Goal: Information Seeking & Learning: Learn about a topic

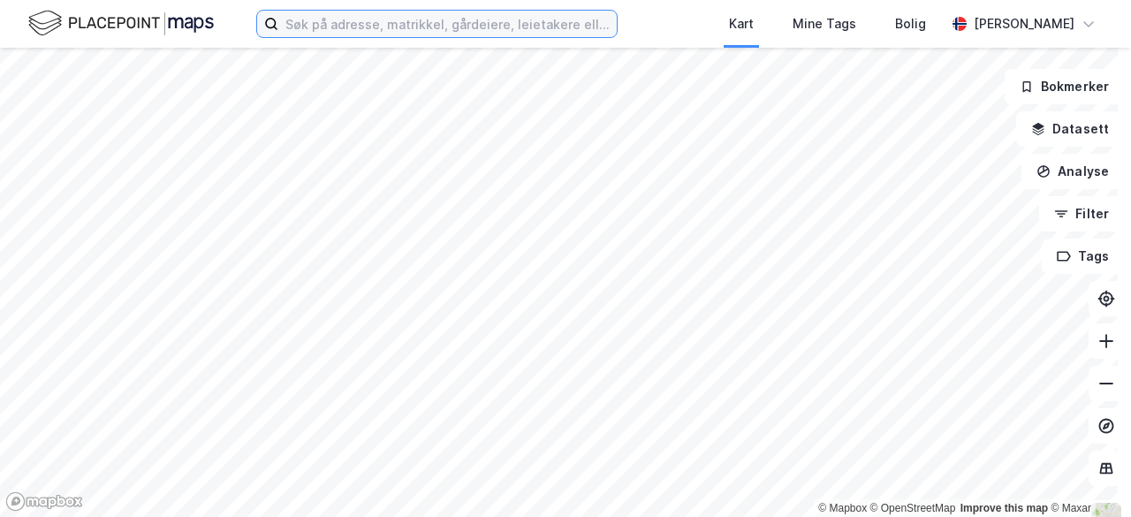
click at [506, 34] on input at bounding box center [447, 24] width 339 height 27
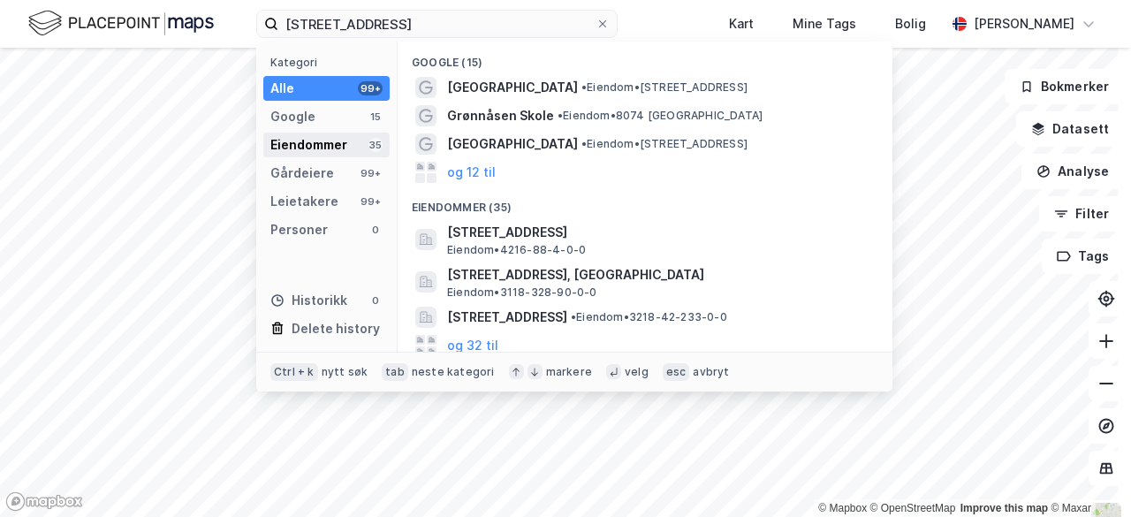
click at [350, 142] on div "Eiendommer 35" at bounding box center [326, 145] width 126 height 25
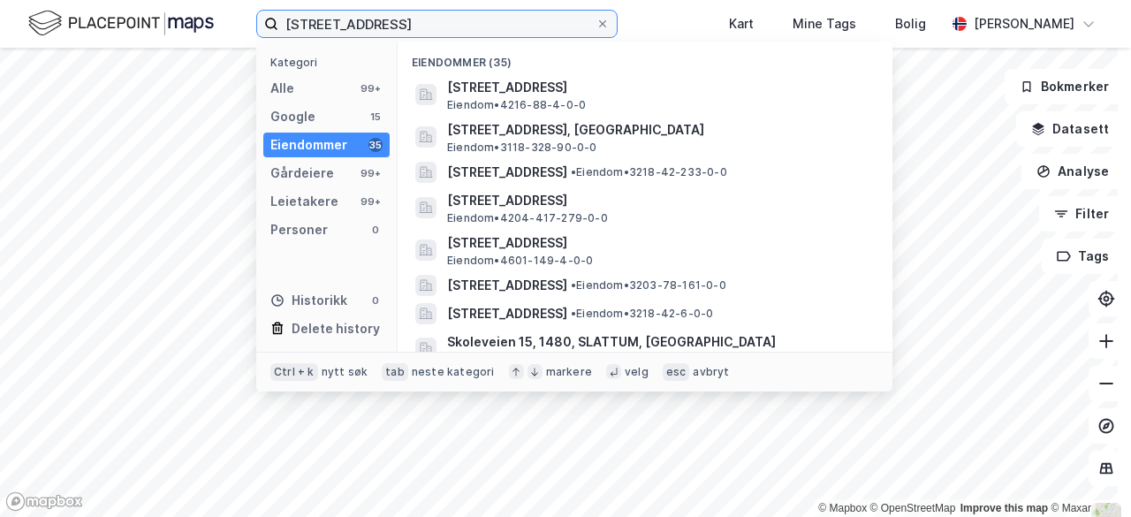
click at [402, 19] on input "[STREET_ADDRESS]" at bounding box center [436, 24] width 317 height 27
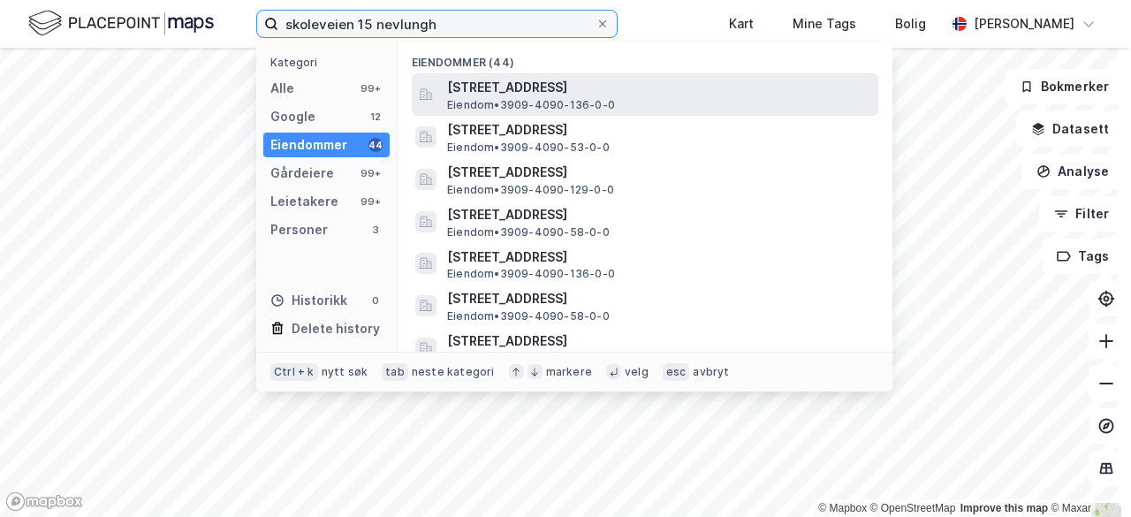
type input "skoleveien 15 nevlungh"
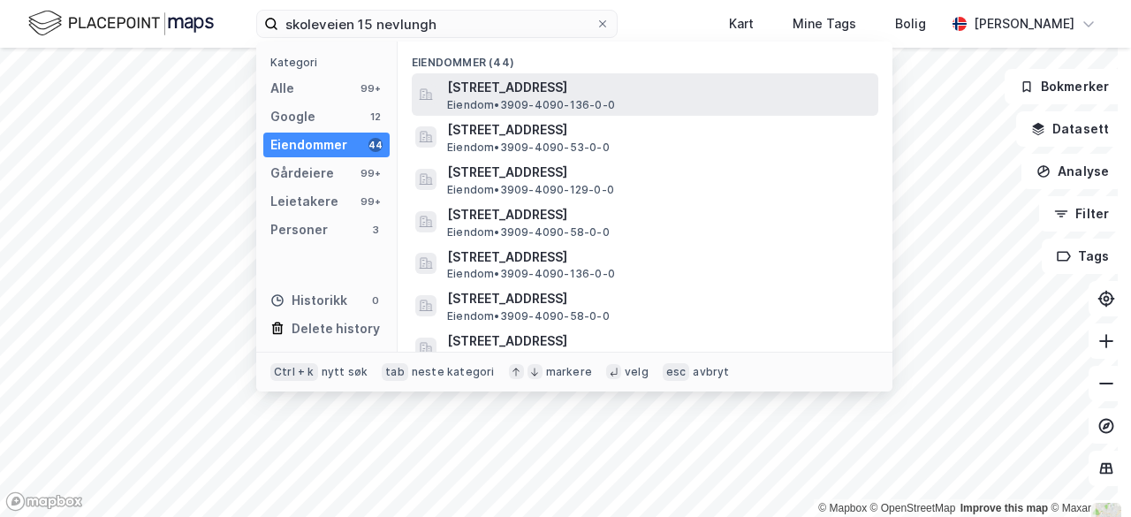
click at [588, 96] on span "[STREET_ADDRESS]" at bounding box center [659, 87] width 424 height 21
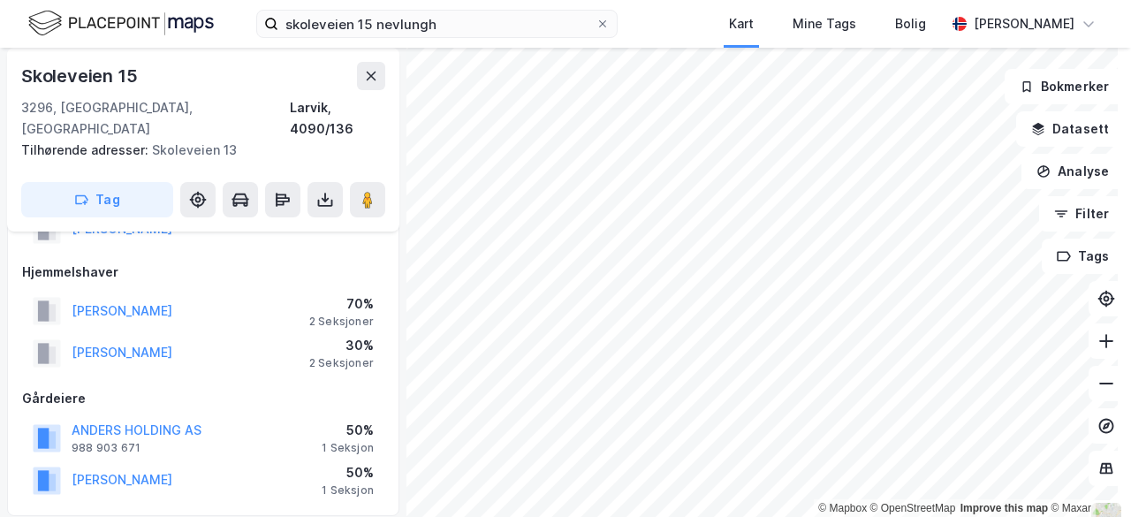
scroll to position [108, 0]
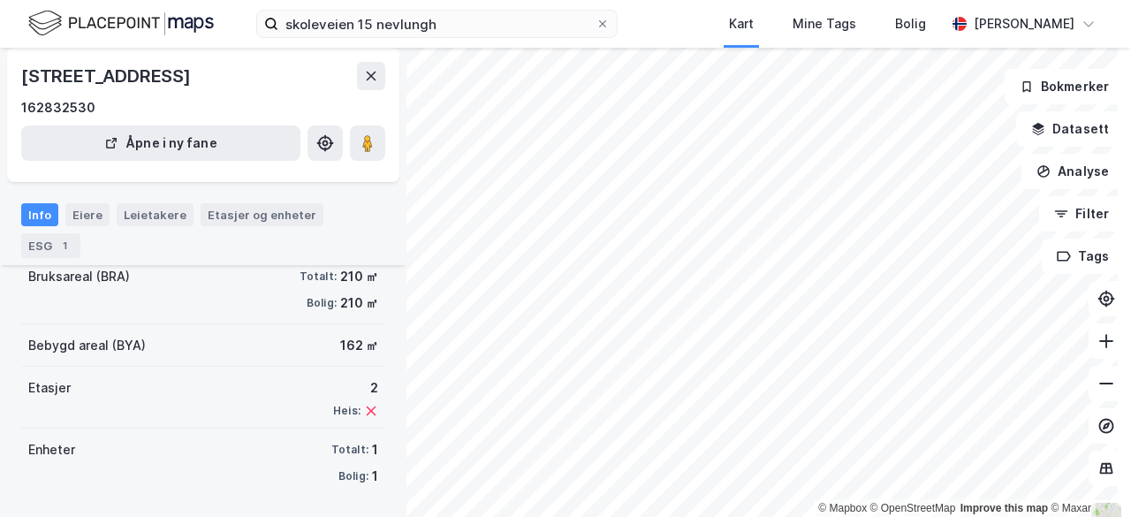
scroll to position [224, 0]
click at [94, 218] on div "Eiere" at bounding box center [87, 214] width 44 height 23
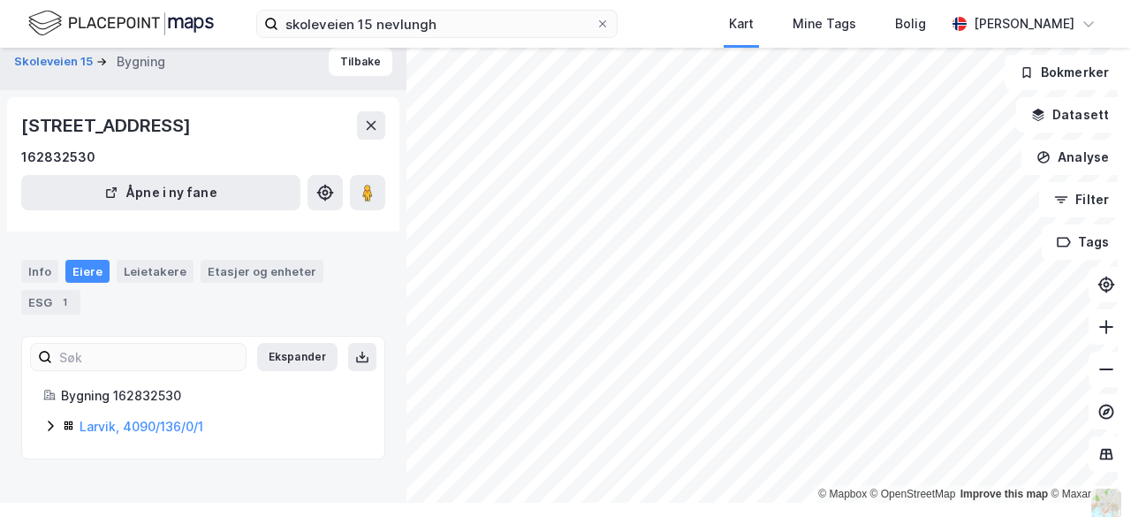
scroll to position [18, 0]
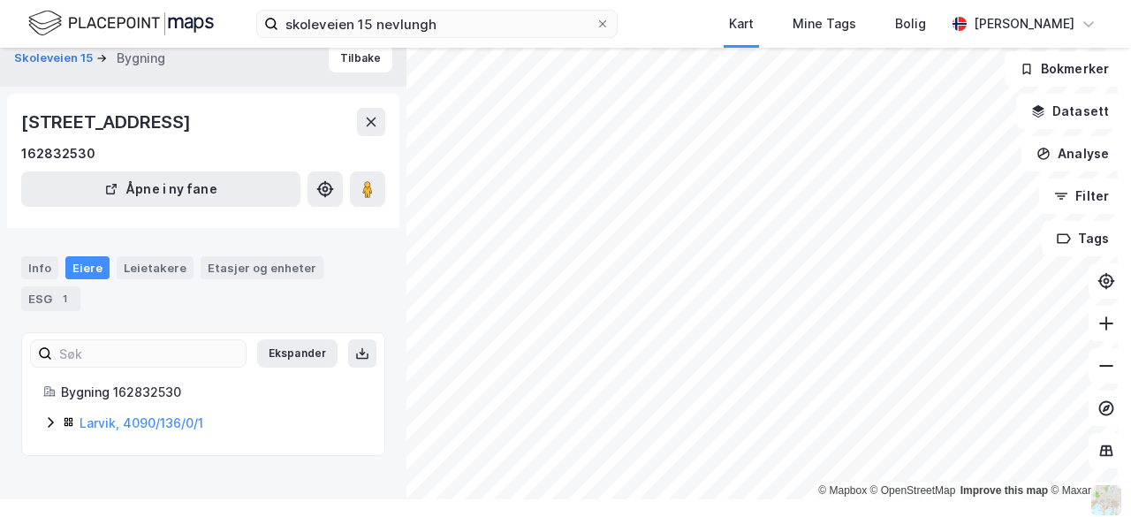
click at [54, 420] on icon at bounding box center [50, 422] width 14 height 14
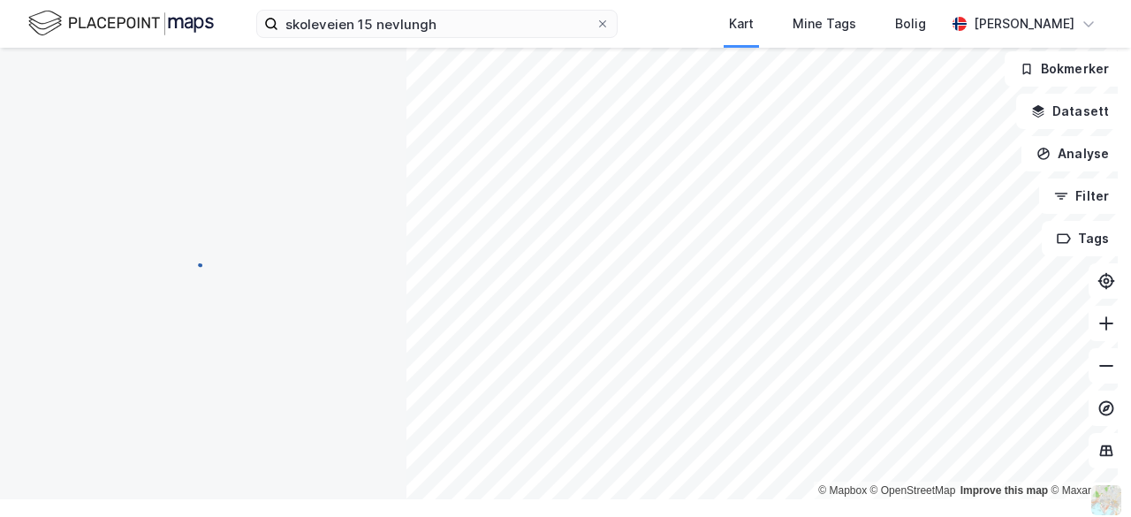
scroll to position [0, 0]
